Goal: Find specific page/section: Find specific page/section

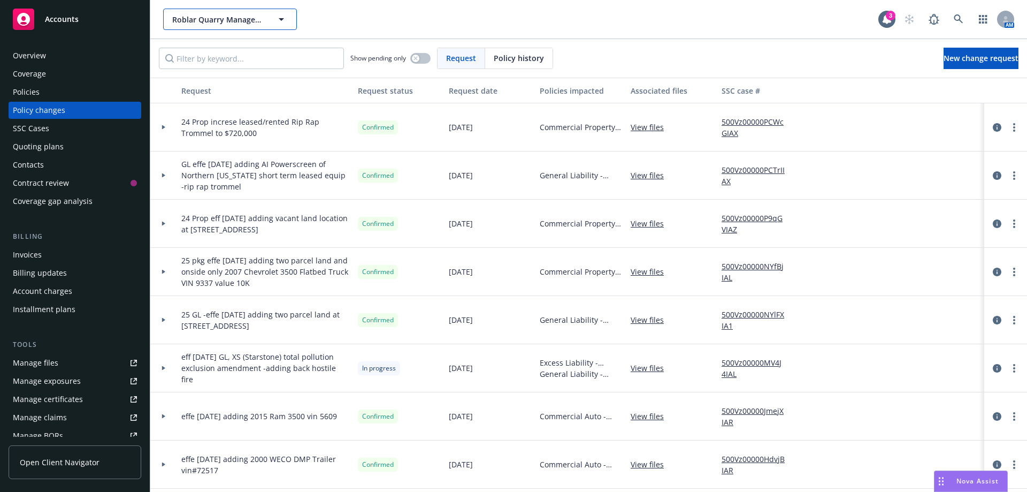
click at [193, 25] on span "Roblar Quarry Management Inc. and Roblar Quarry, LLC" at bounding box center [218, 19] width 93 height 11
type input "tourmal"
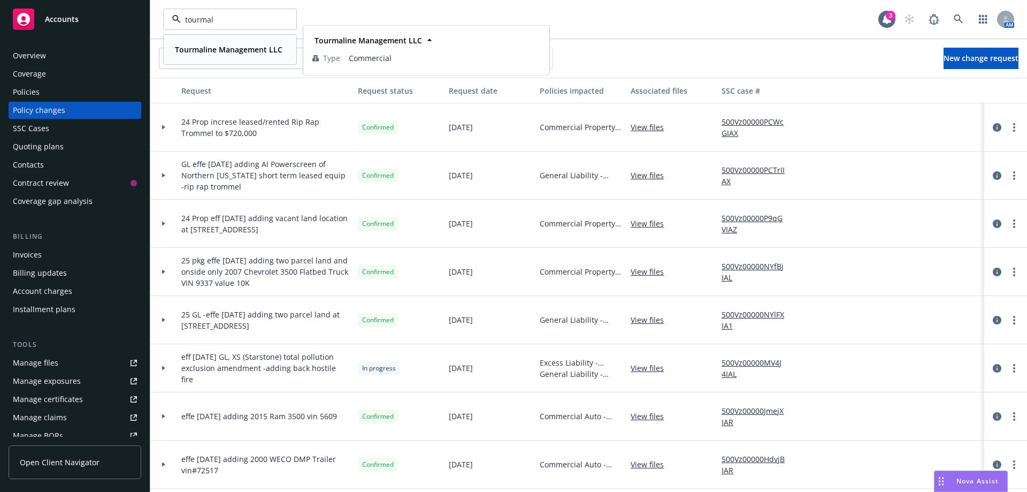
click at [197, 44] on strong "Tourmaline Management LLC" at bounding box center [229, 49] width 108 height 10
